Goal: Task Accomplishment & Management: Manage account settings

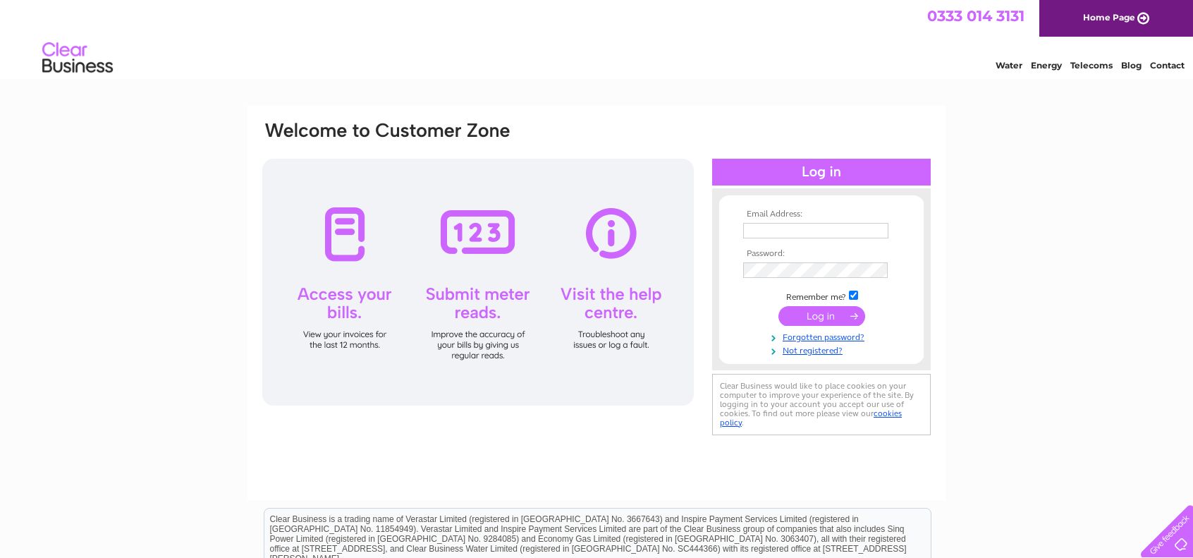
type input "sean@jameslawchemicals.com"
click at [815, 315] on input "submit" at bounding box center [822, 316] width 87 height 20
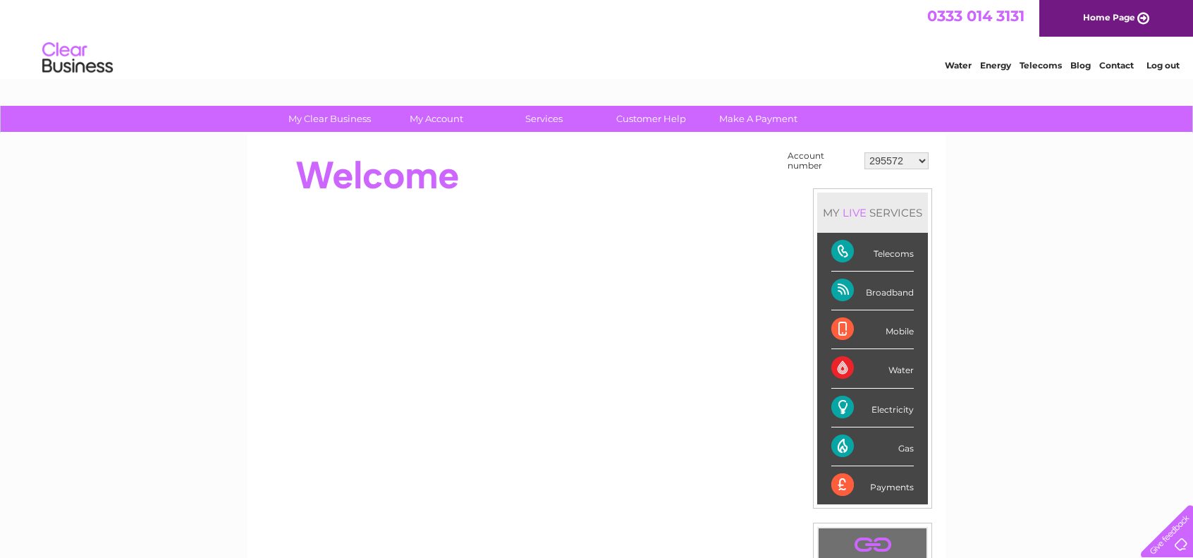
click at [919, 160] on select "295572 30265188" at bounding box center [897, 160] width 64 height 17
select select "30265188"
click at [865, 152] on select "295572 30265188" at bounding box center [897, 160] width 64 height 17
click at [760, 183] on div at bounding box center [517, 175] width 513 height 56
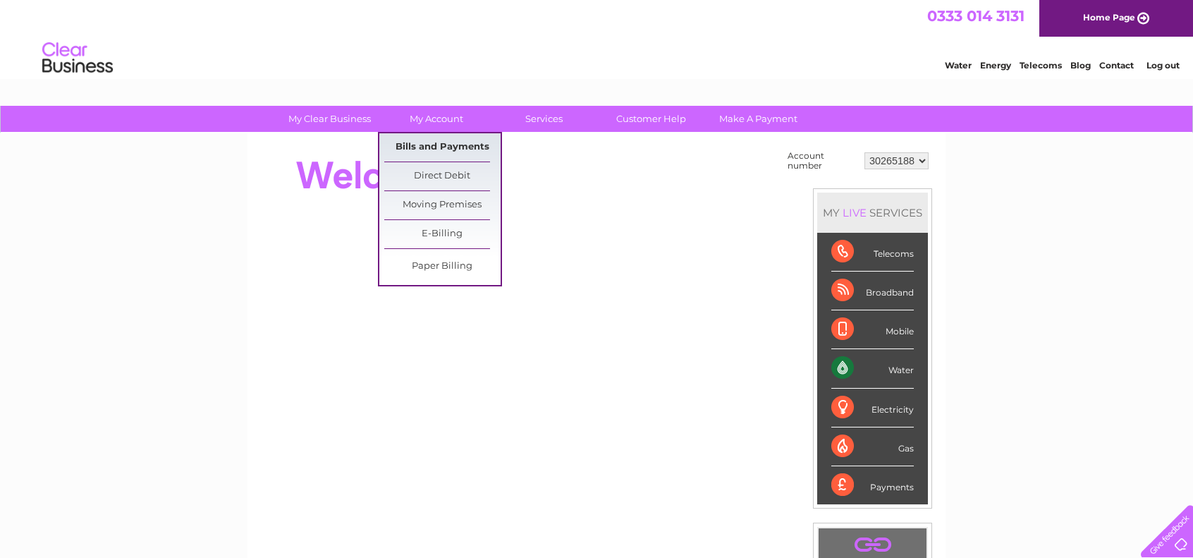
click at [427, 145] on link "Bills and Payments" at bounding box center [442, 147] width 116 height 28
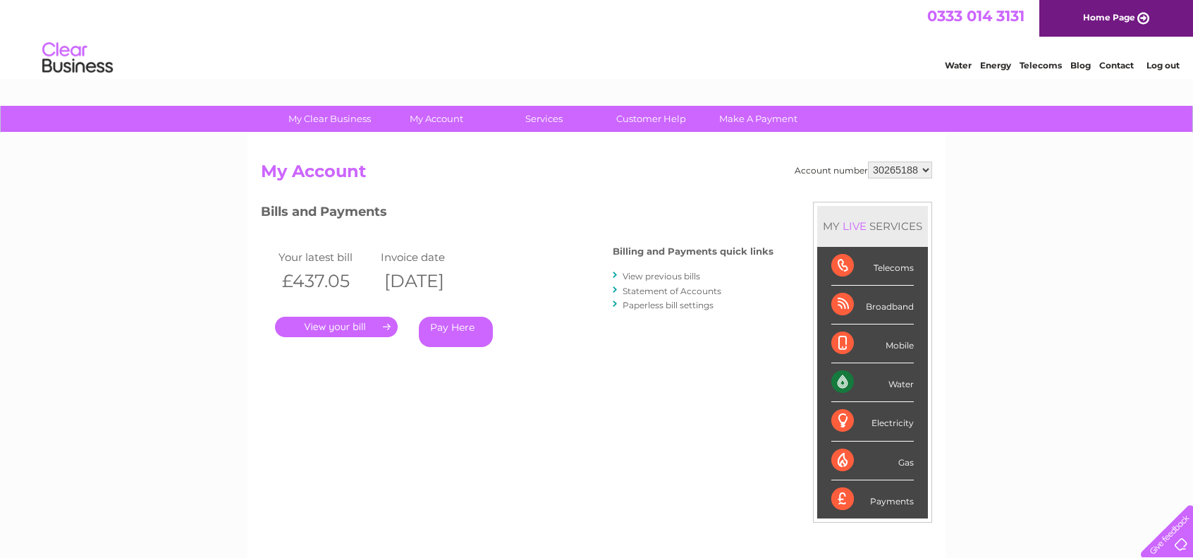
click at [340, 323] on link "." at bounding box center [336, 327] width 123 height 20
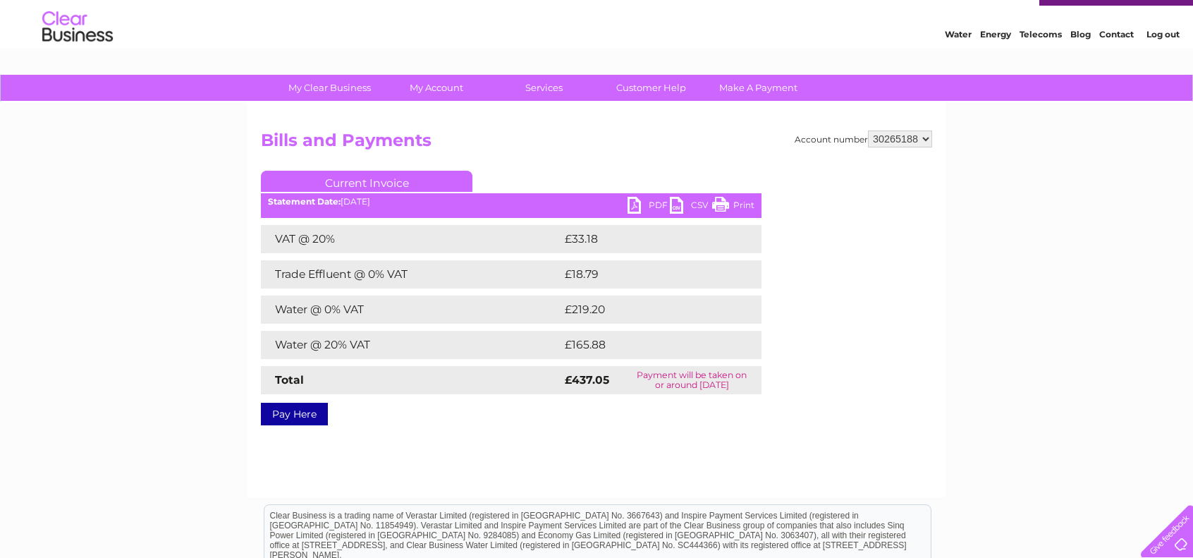
scroll to position [10, 0]
